Goal: Subscribe to service/newsletter

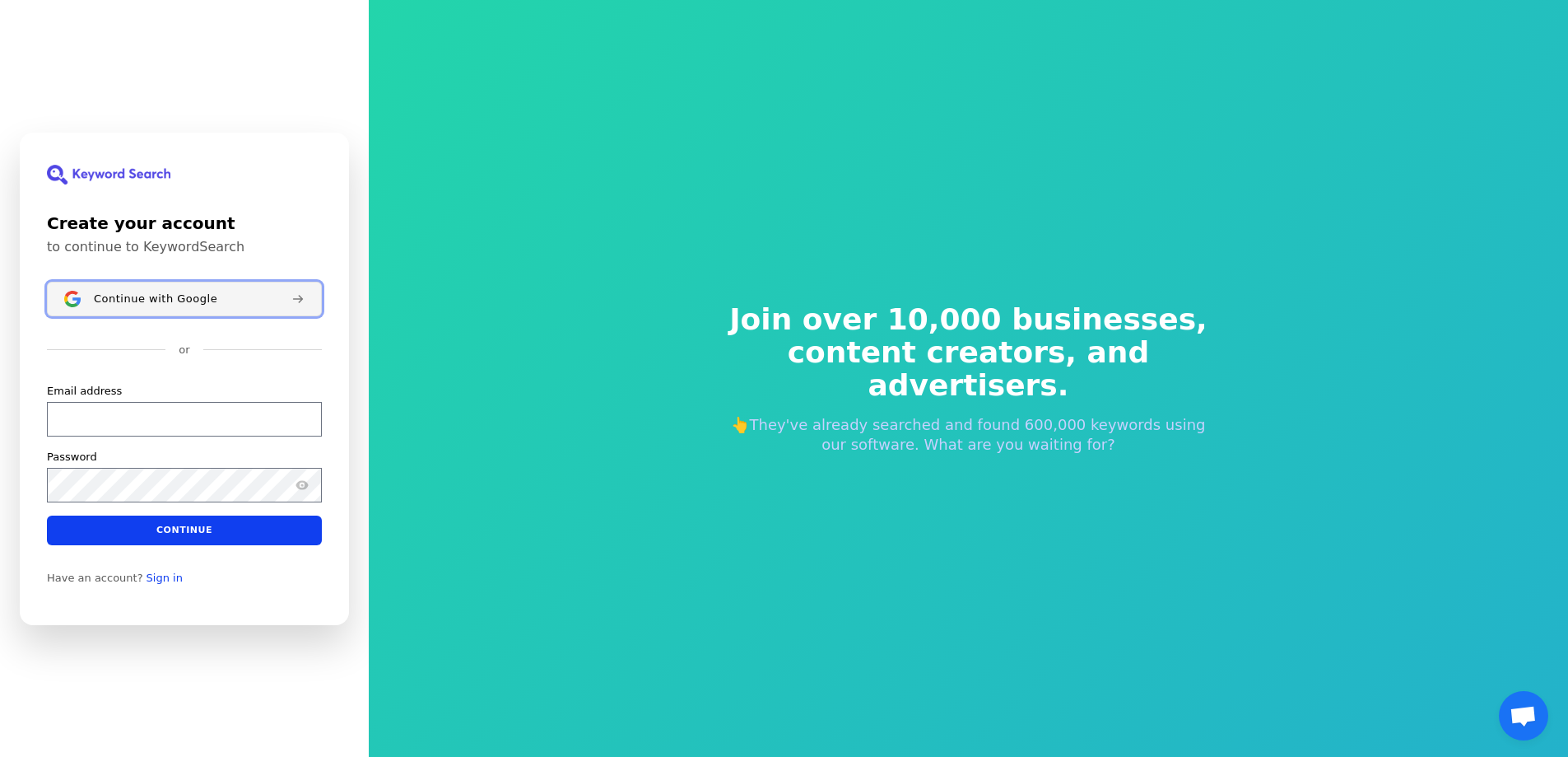
click at [262, 301] on div "Continue with Google" at bounding box center [186, 298] width 184 height 13
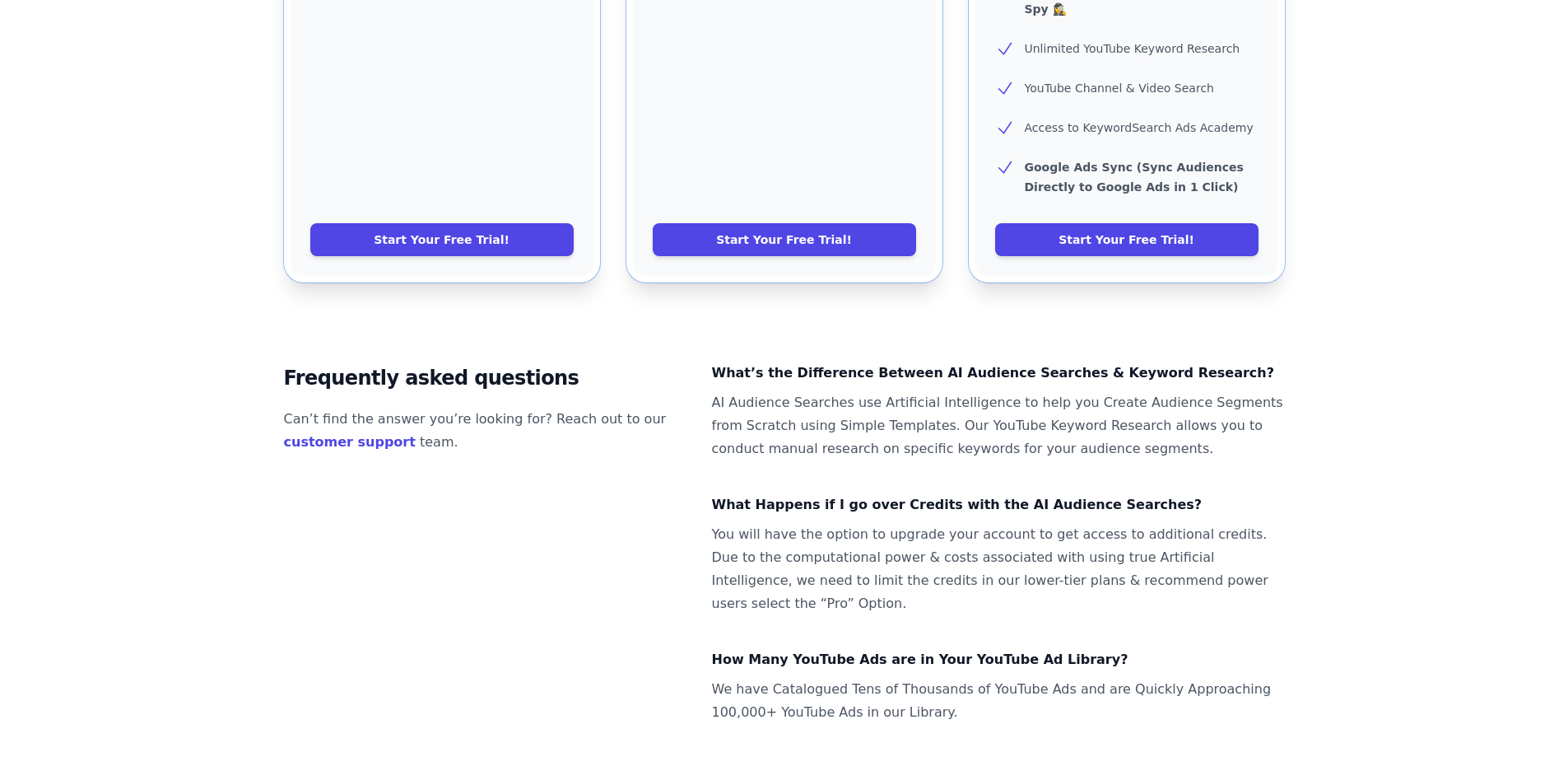
scroll to position [974, 0]
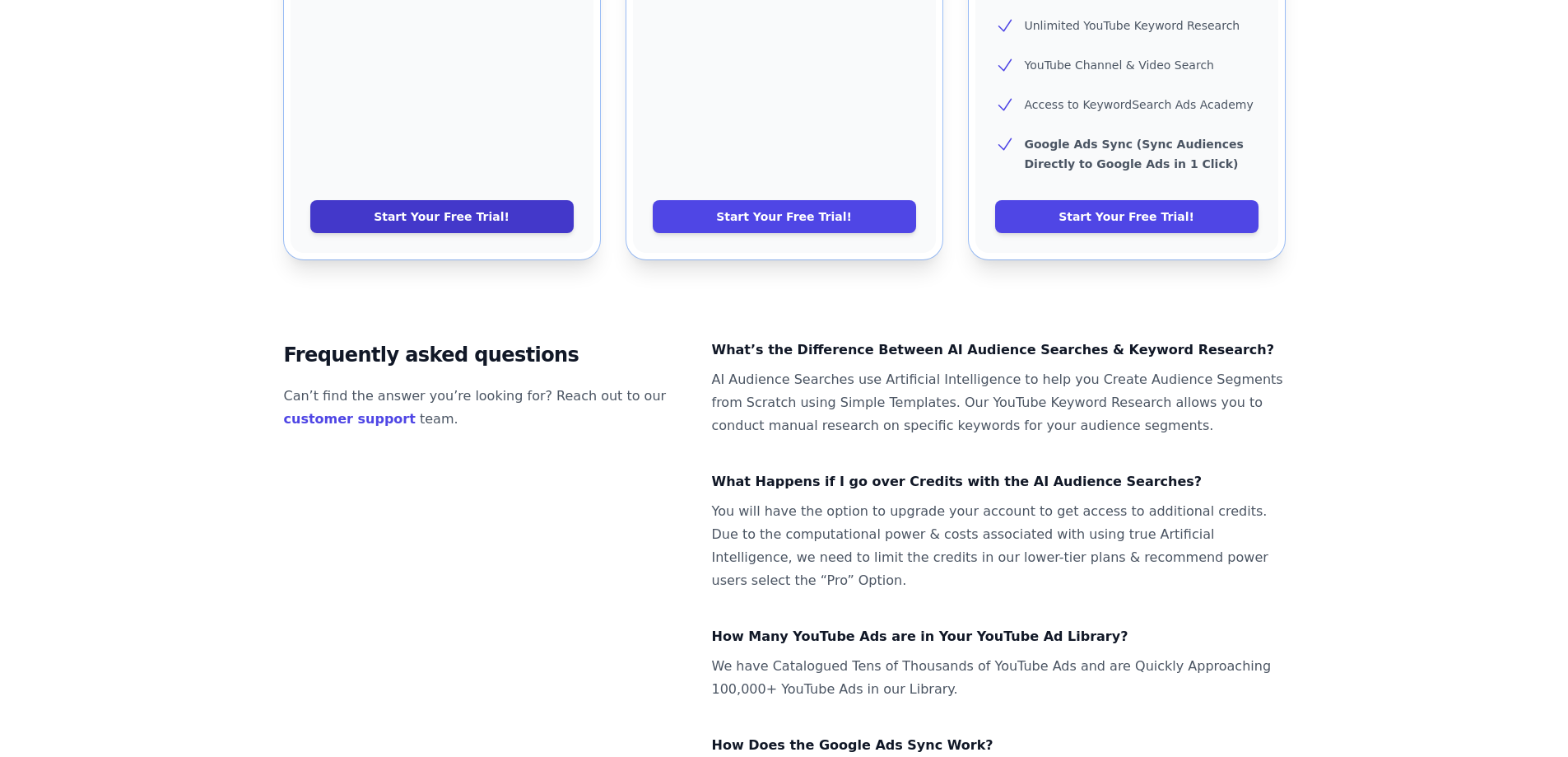
click at [441, 200] on link "Start Your Free Trial!" at bounding box center [442, 217] width 264 height 33
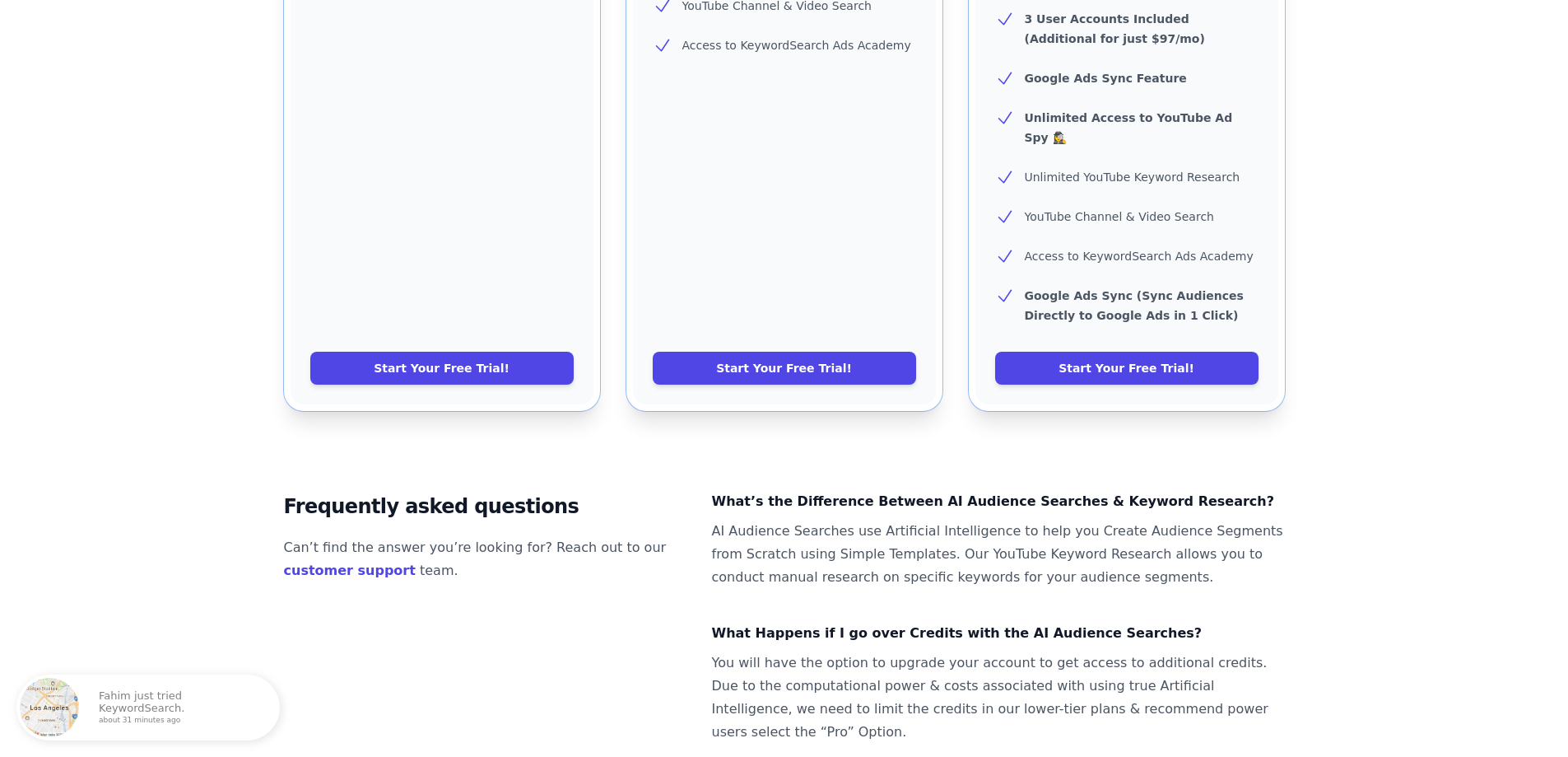
scroll to position [563, 0]
